Goal: Task Accomplishment & Management: Manage account settings

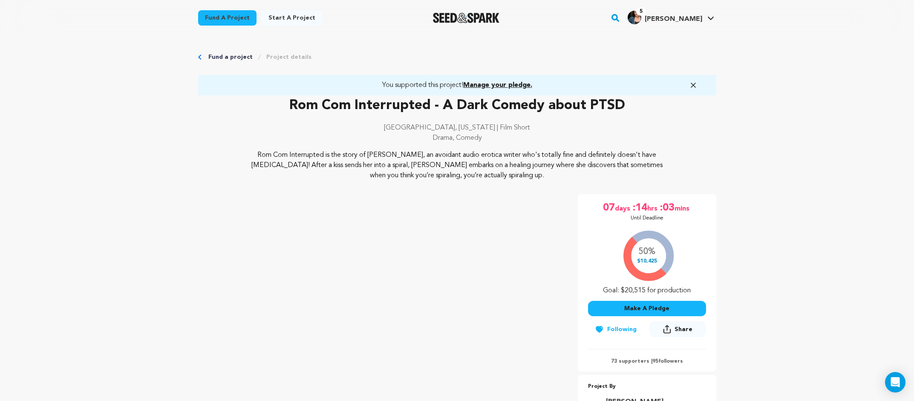
scroll to position [889, 0]
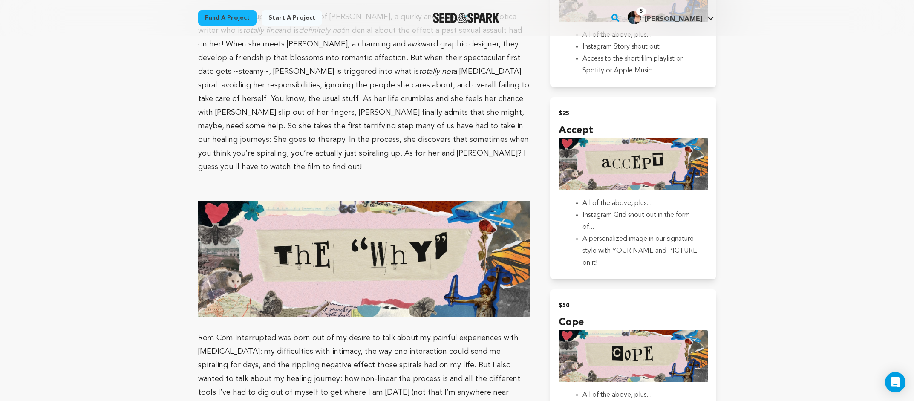
click at [694, 24] on span "5 [PERSON_NAME] [PERSON_NAME]" at bounding box center [671, 18] width 90 height 18
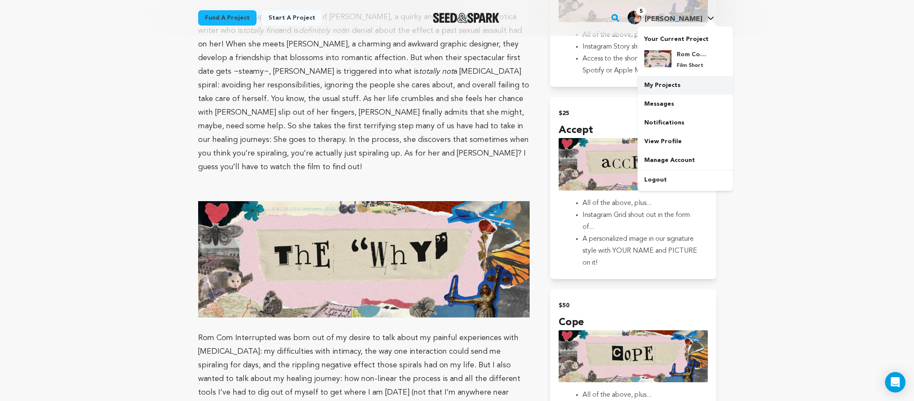
click at [695, 89] on link "My Projects" at bounding box center [684, 85] width 95 height 19
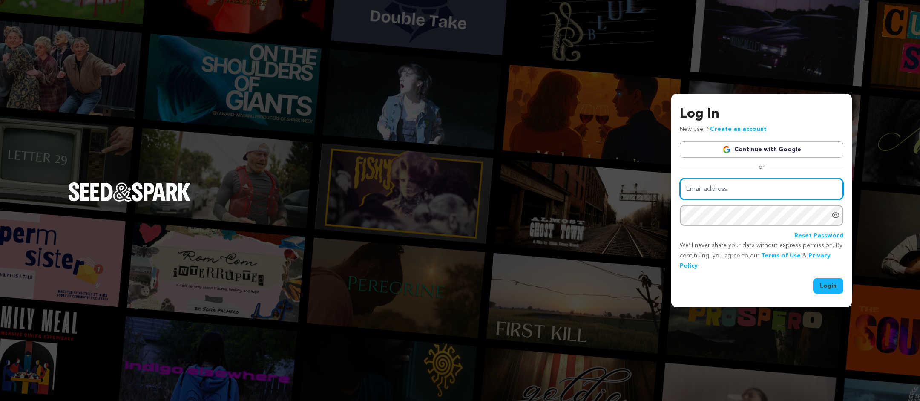
click at [747, 184] on input "Email address" at bounding box center [762, 189] width 164 height 22
type input "sofia@sofiapalmero.com"
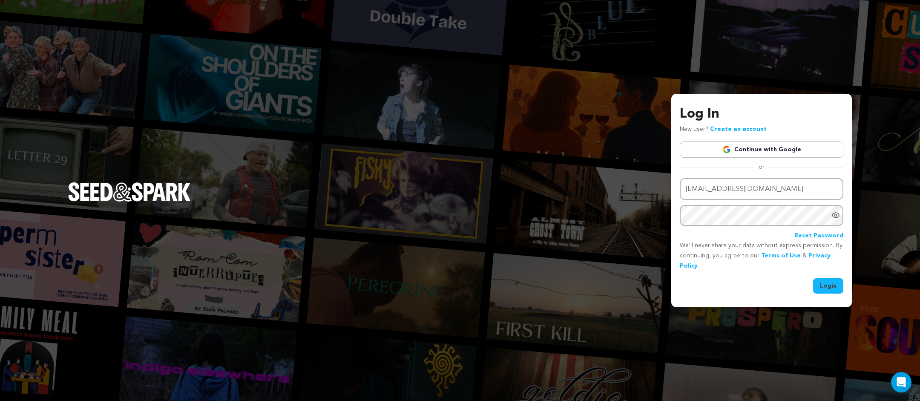
click at [826, 289] on button "Login" at bounding box center [828, 285] width 30 height 15
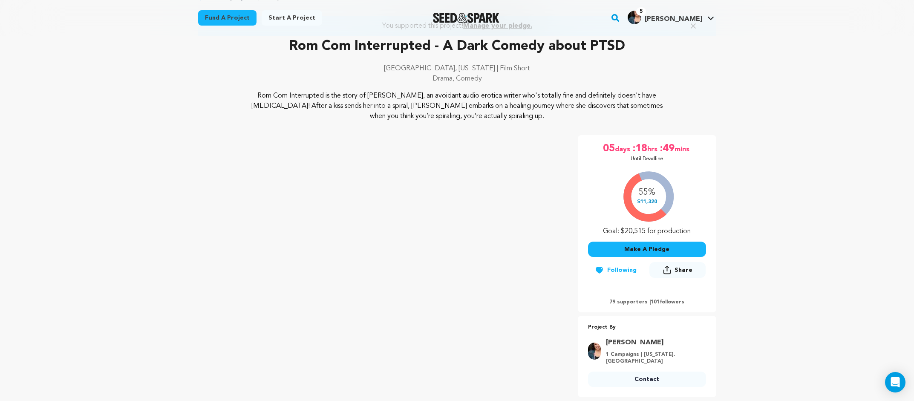
scroll to position [61, 0]
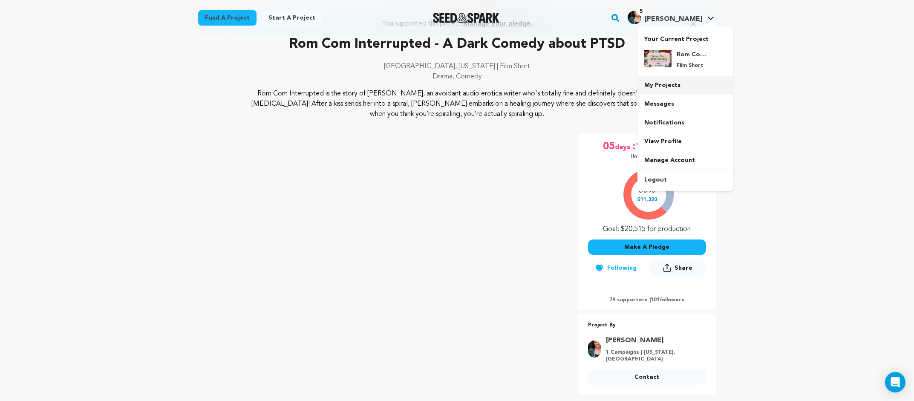
click at [687, 86] on link "My Projects" at bounding box center [684, 85] width 95 height 19
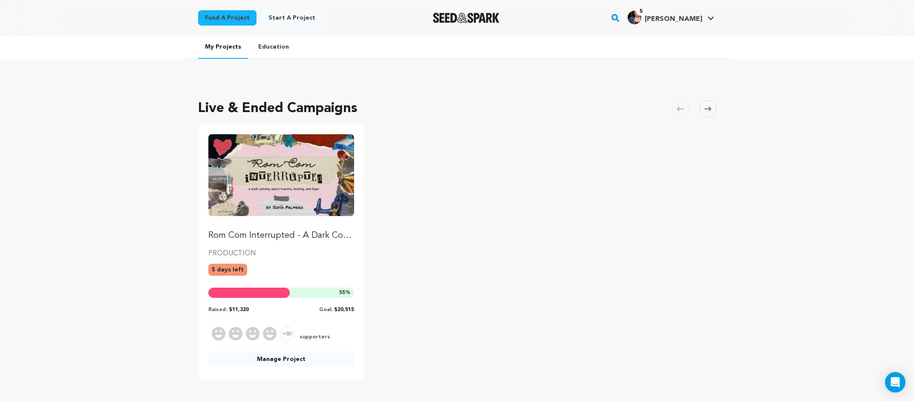
click at [254, 360] on link "Manage Project" at bounding box center [281, 358] width 146 height 15
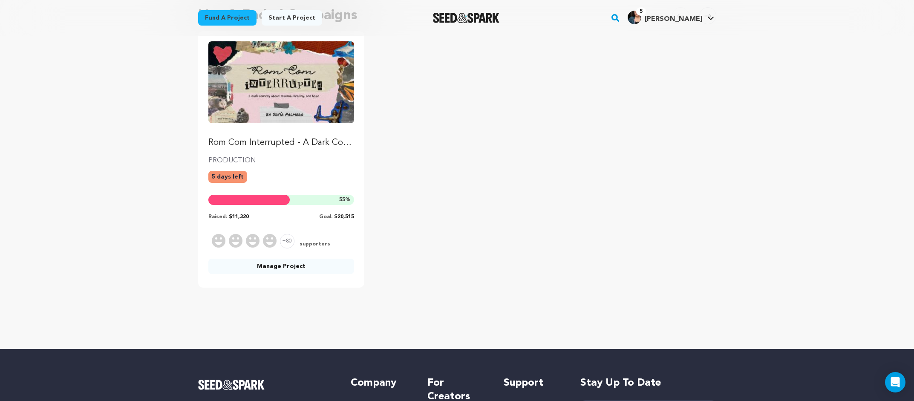
scroll to position [259, 0]
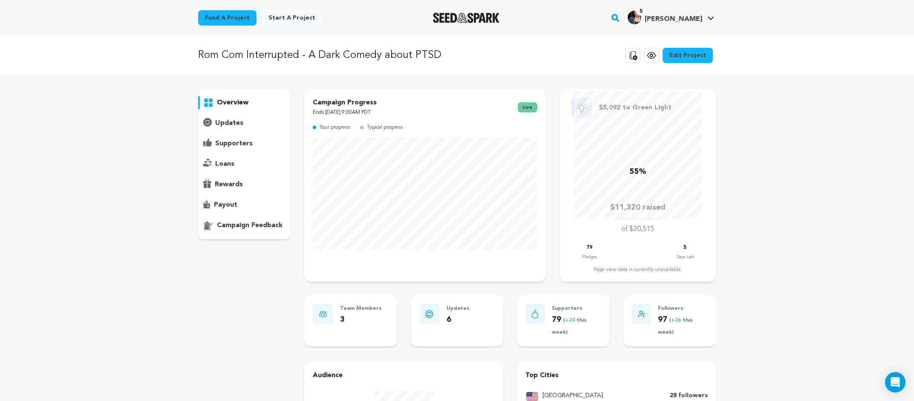
click at [239, 124] on p "updates" at bounding box center [229, 123] width 28 height 10
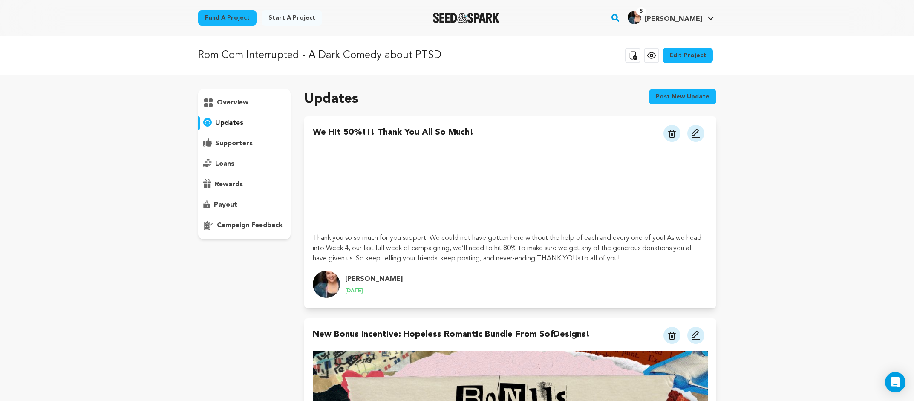
click at [239, 103] on p "overview" at bounding box center [233, 103] width 32 height 10
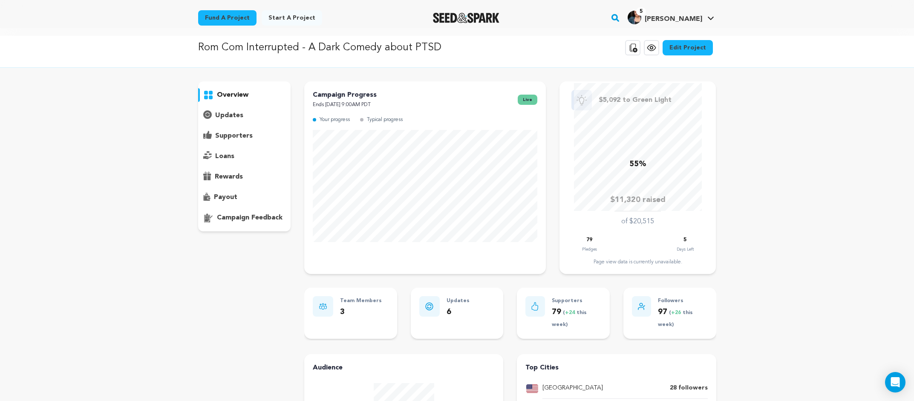
scroll to position [17, 0]
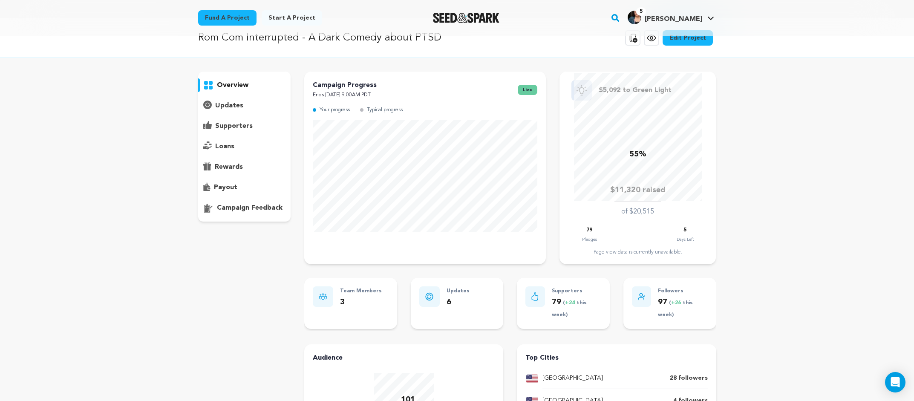
click at [231, 125] on p "supporters" at bounding box center [233, 126] width 37 height 10
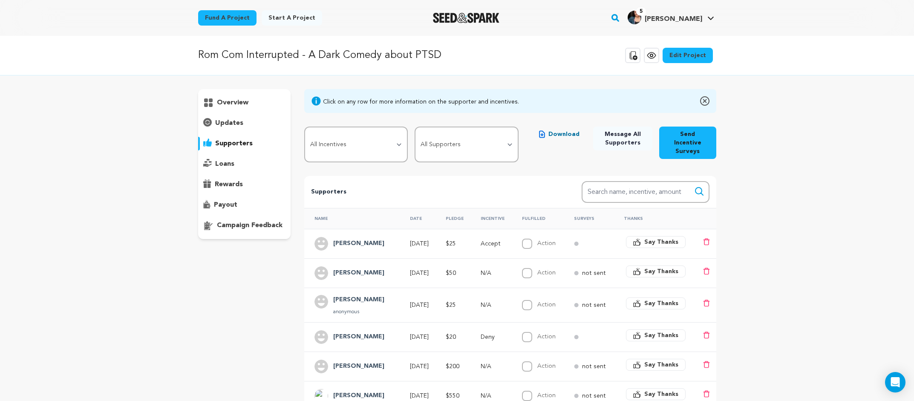
click at [244, 103] on p "overview" at bounding box center [233, 103] width 32 height 10
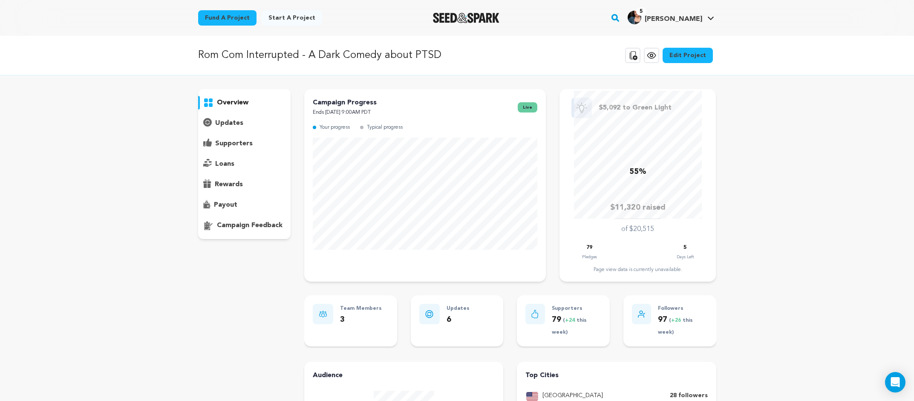
scroll to position [2, 0]
